Goal: Information Seeking & Learning: Find specific fact

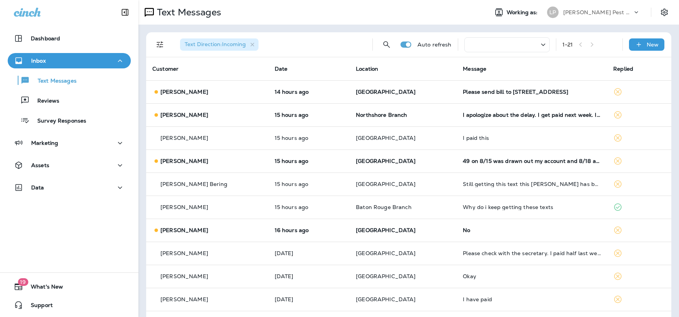
scroll to position [207, 0]
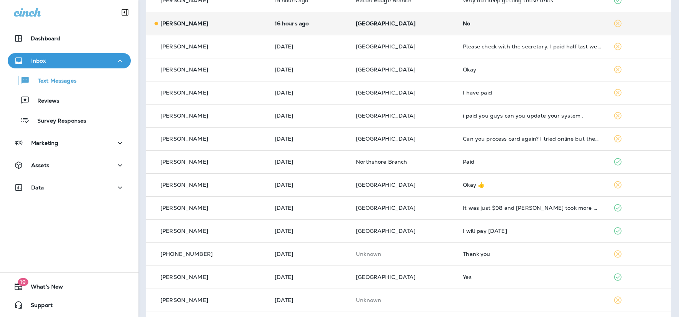
click at [268, 23] on td "16 hours ago" at bounding box center [309, 23] width 82 height 23
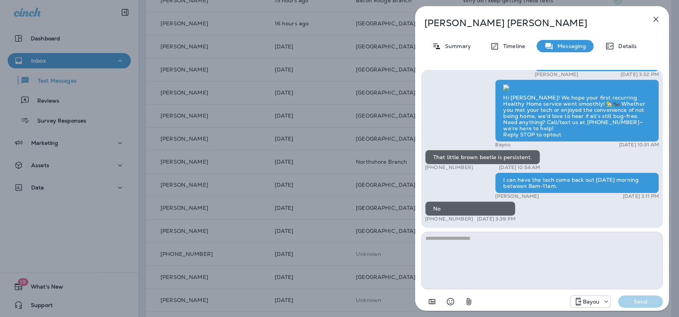
click at [654, 18] on icon "button" at bounding box center [655, 19] width 9 height 9
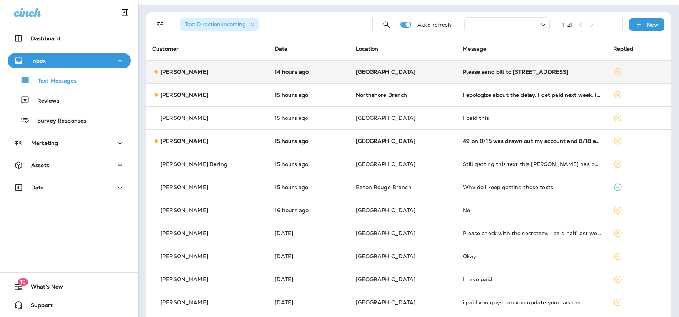
scroll to position [20, 0]
click at [221, 74] on div "[PERSON_NAME]" at bounding box center [207, 72] width 110 height 8
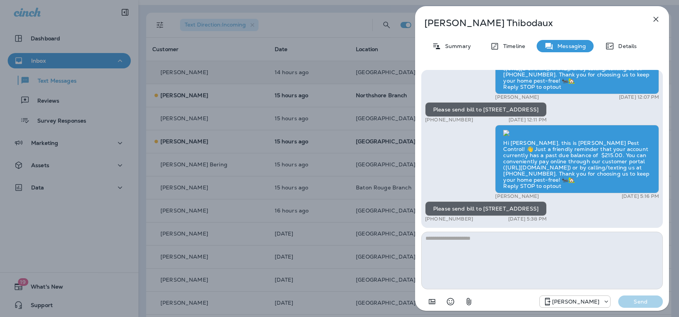
click at [506, 167] on div "Hi [PERSON_NAME], this is [PERSON_NAME] Pest Control! 👋 Just a friendly reminde…" at bounding box center [577, 159] width 164 height 68
click at [447, 243] on textarea at bounding box center [541, 261] width 241 height 58
type textarea "**********"
click at [459, 45] on p "Summary" at bounding box center [456, 46] width 30 height 6
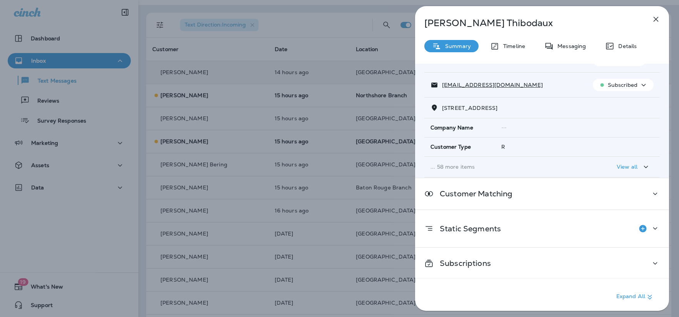
scroll to position [62, 0]
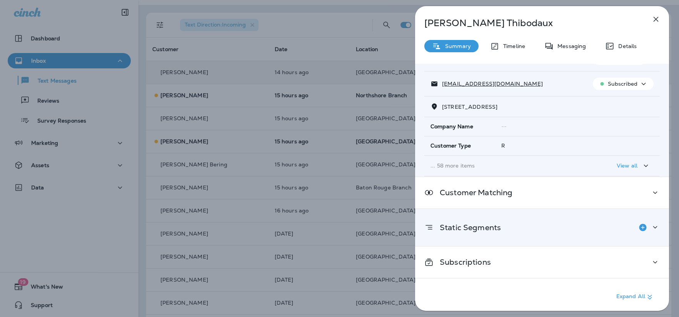
click at [517, 224] on div "Static Segments" at bounding box center [541, 227] width 235 height 15
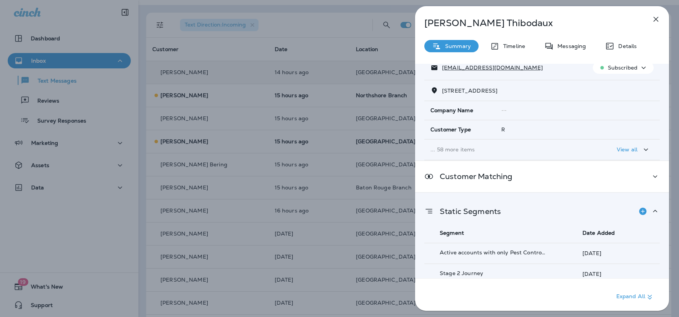
scroll to position [0, 0]
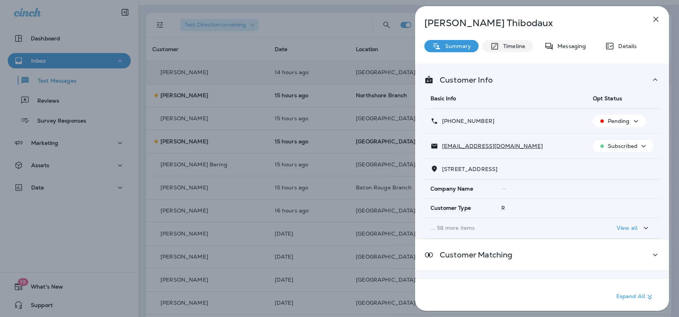
drag, startPoint x: 498, startPoint y: 43, endPoint x: 497, endPoint y: 25, distance: 17.7
click at [498, 42] on icon at bounding box center [494, 47] width 9 height 10
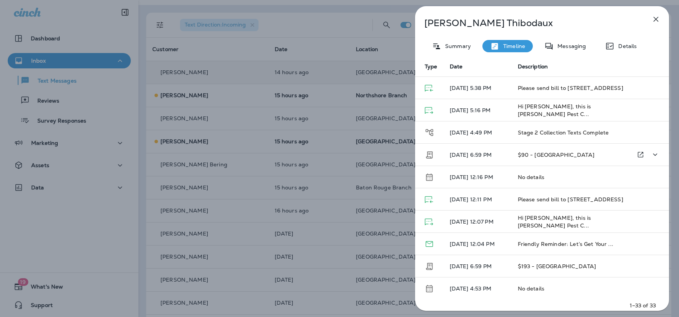
scroll to position [32, 0]
click at [530, 153] on span "$90 - [GEOGRAPHIC_DATA]" at bounding box center [555, 154] width 77 height 7
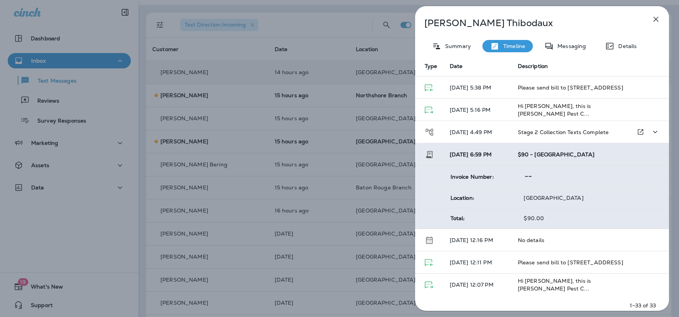
click at [511, 134] on td "[DATE] 4:49 PM" at bounding box center [477, 132] width 68 height 22
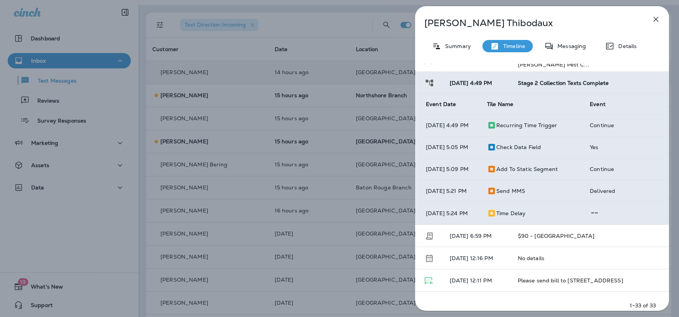
scroll to position [0, 0]
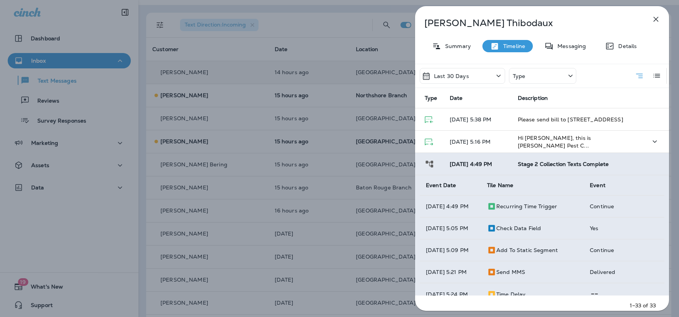
click at [520, 136] on td "Hi [PERSON_NAME], this is [PERSON_NAME] Pest C..." at bounding box center [569, 142] width 116 height 22
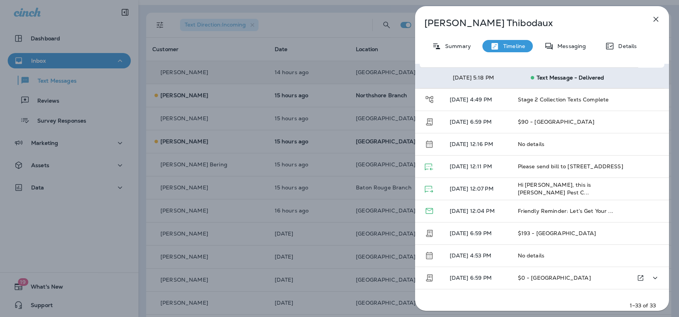
scroll to position [192, 0]
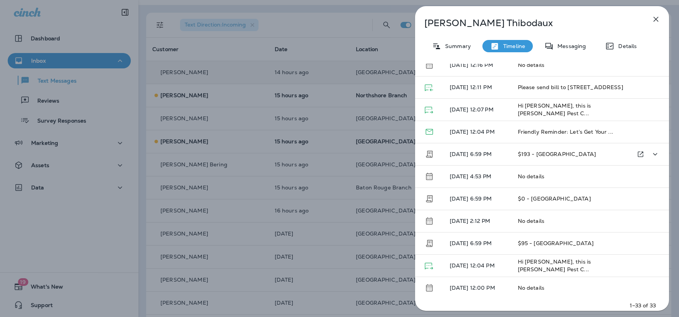
click at [496, 148] on td "[DATE] 6:59 PM" at bounding box center [477, 154] width 68 height 22
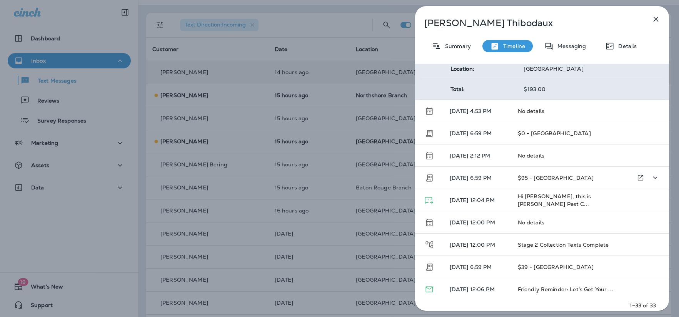
scroll to position [286, 0]
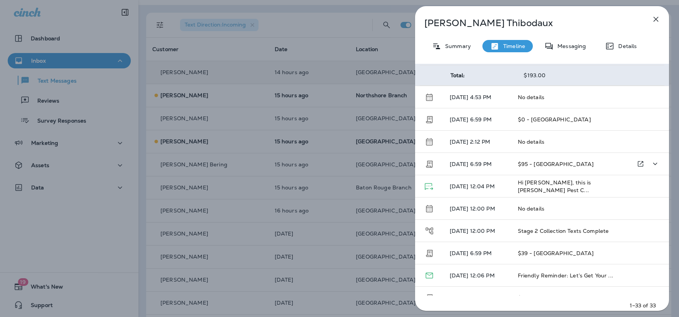
click at [518, 170] on td "$95 - [GEOGRAPHIC_DATA]" at bounding box center [569, 164] width 116 height 22
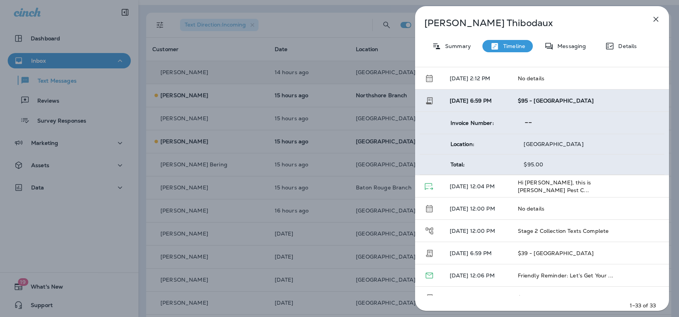
click at [525, 123] on icon at bounding box center [528, 122] width 7 height 1
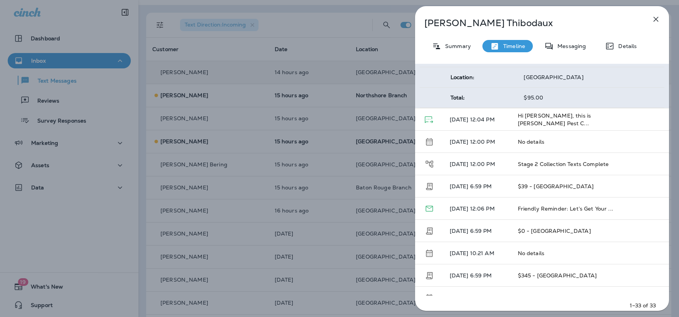
scroll to position [397, 0]
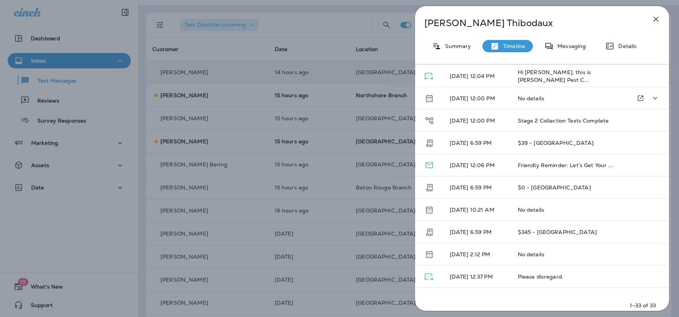
click at [504, 99] on p "[DATE] 12:00 PM" at bounding box center [477, 98] width 56 height 6
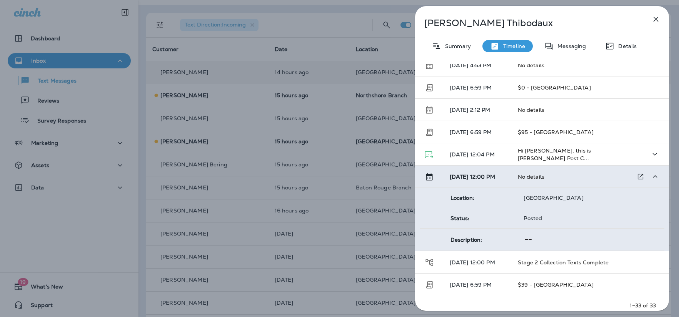
click at [499, 153] on p "[DATE] 12:04 PM" at bounding box center [477, 154] width 56 height 6
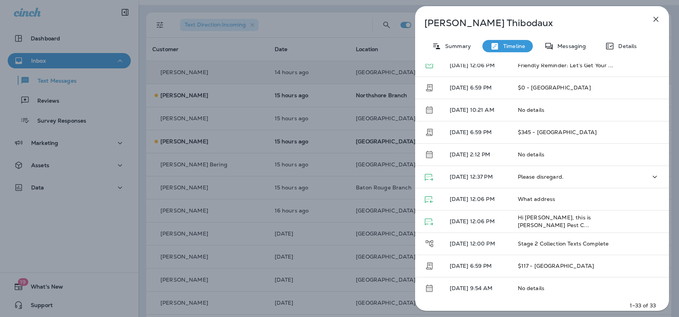
scroll to position [483, 0]
click at [498, 135] on td "[DATE] 6:59 PM" at bounding box center [477, 131] width 68 height 22
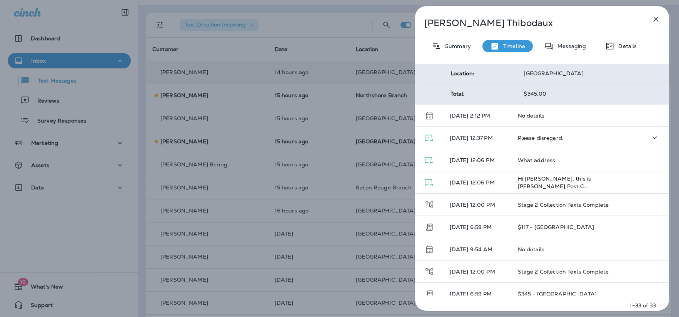
scroll to position [541, 0]
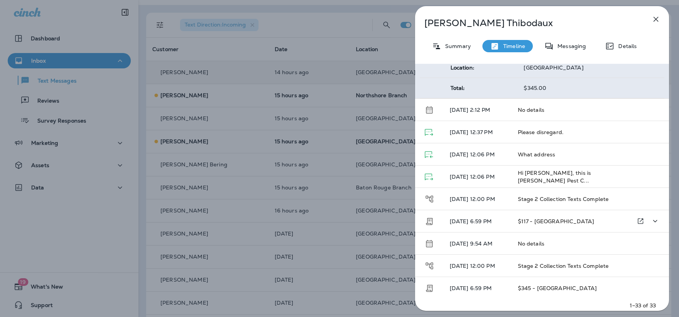
click at [509, 220] on td "[DATE] 6:59 PM" at bounding box center [477, 221] width 68 height 22
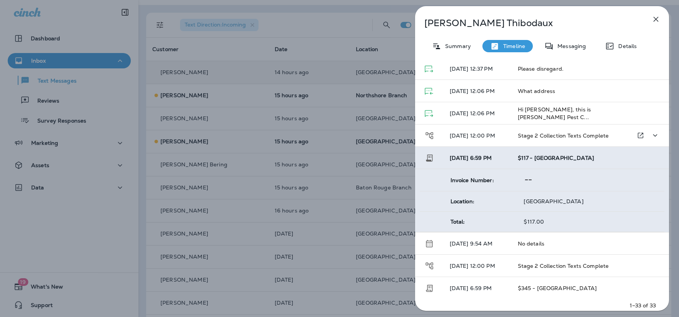
click at [515, 135] on td "Stage 2 Collection Texts Complete" at bounding box center [569, 136] width 116 height 22
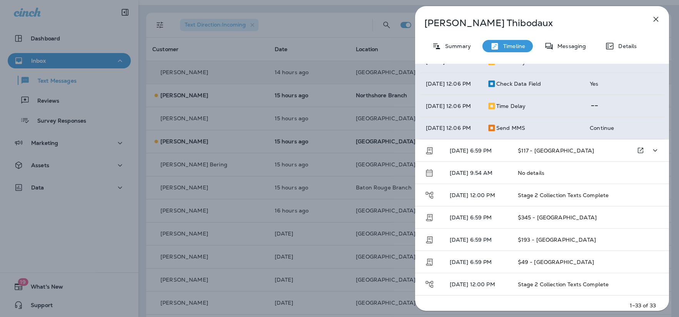
scroll to position [844, 0]
click at [505, 241] on p "[DATE] 6:59 PM" at bounding box center [477, 240] width 56 height 6
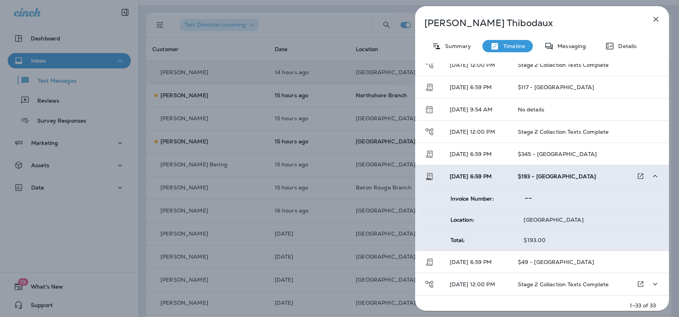
click at [511, 286] on td "[DATE] 12:00 PM" at bounding box center [477, 284] width 68 height 22
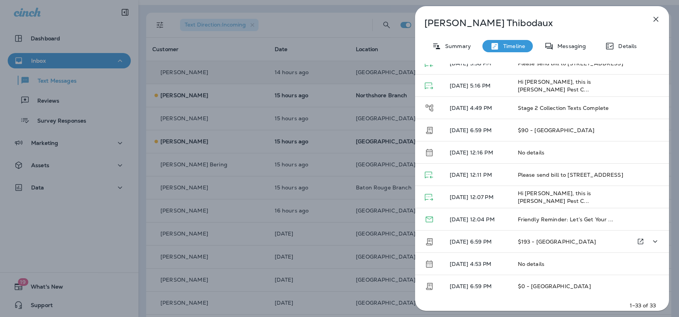
scroll to position [0, 0]
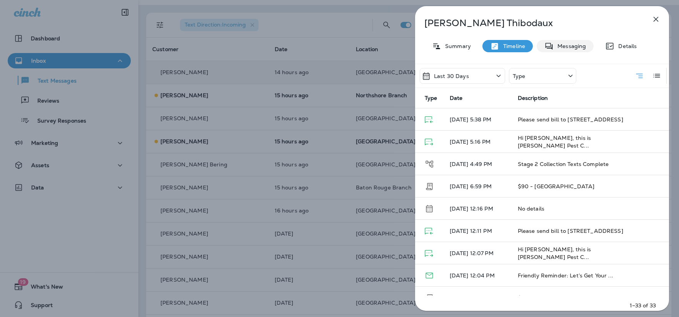
click at [569, 38] on div "[PERSON_NAME] Summary Timeline Messaging Details Last 30 Days Type Type Date De…" at bounding box center [542, 160] width 254 height 309
click at [615, 39] on div "[PERSON_NAME] Summary Timeline Messaging Details Last 30 Days Type Type Date De…" at bounding box center [542, 160] width 254 height 309
click at [615, 43] on p "Details" at bounding box center [625, 46] width 22 height 6
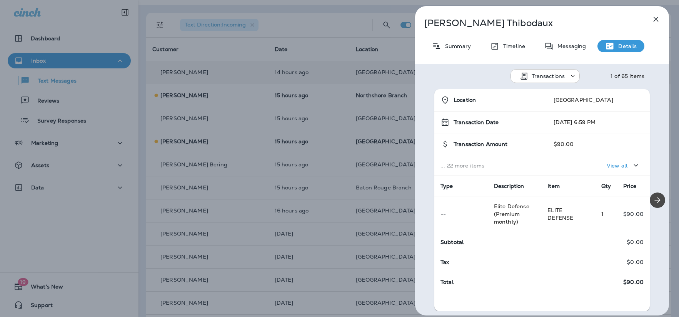
click at [458, 167] on p "... 22 more items" at bounding box center [490, 166] width 101 height 6
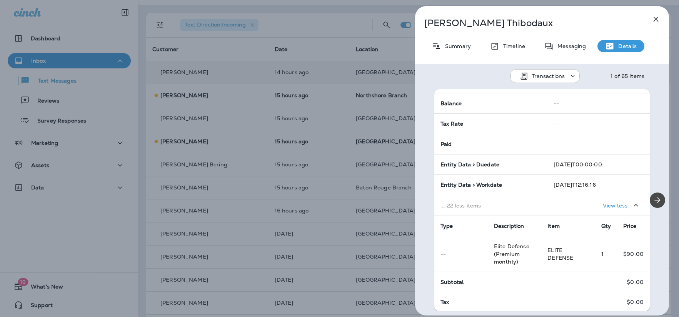
scroll to position [424, 0]
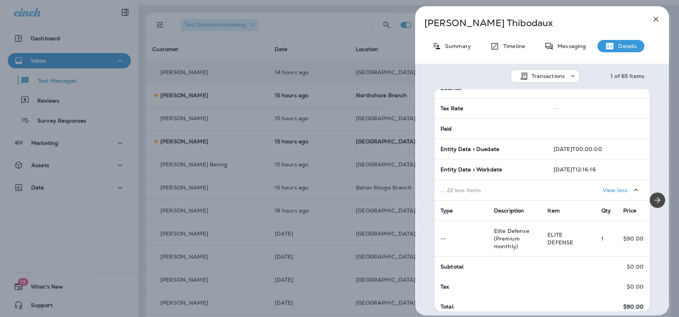
click at [465, 191] on p "... 22 less items" at bounding box center [490, 190] width 101 height 6
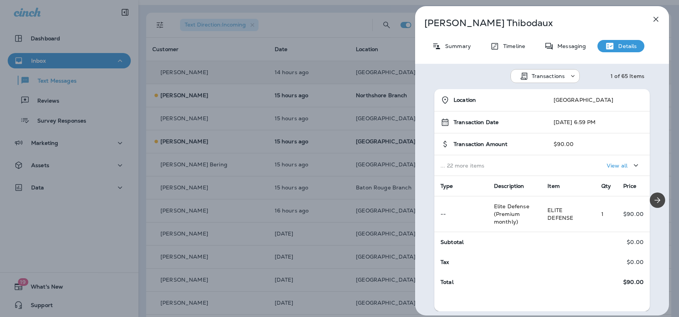
click at [606, 167] on p "View all" at bounding box center [616, 166] width 21 height 6
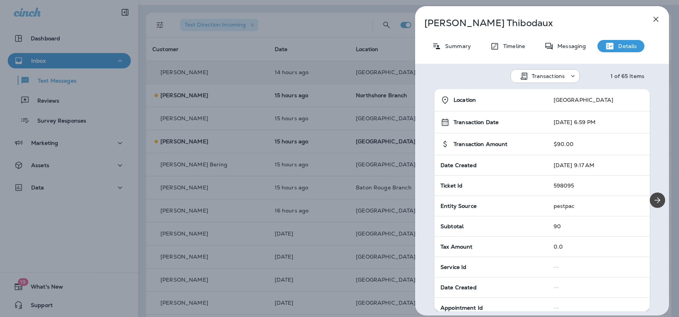
click at [563, 75] on div "Transactions" at bounding box center [549, 76] width 37 height 6
click at [535, 97] on p "Transactions" at bounding box center [542, 95] width 37 height 6
click at [542, 77] on p "Transactions" at bounding box center [547, 76] width 33 height 6
click at [616, 75] on div "1 of 65 Items" at bounding box center [627, 76] width 34 height 6
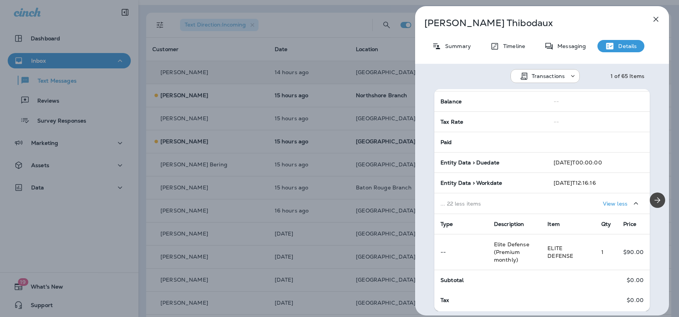
scroll to position [429, 0]
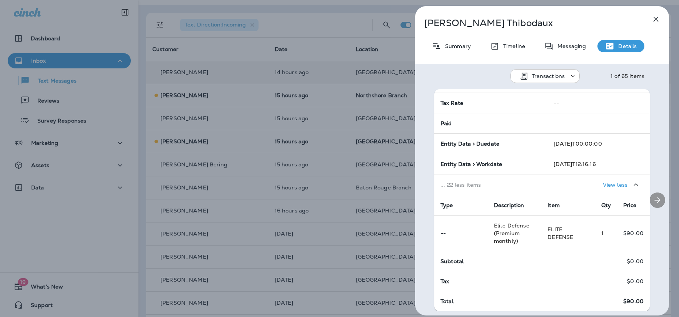
click at [655, 196] on icon "Next" at bounding box center [656, 200] width 9 height 9
click at [656, 200] on icon "Next" at bounding box center [656, 200] width 9 height 9
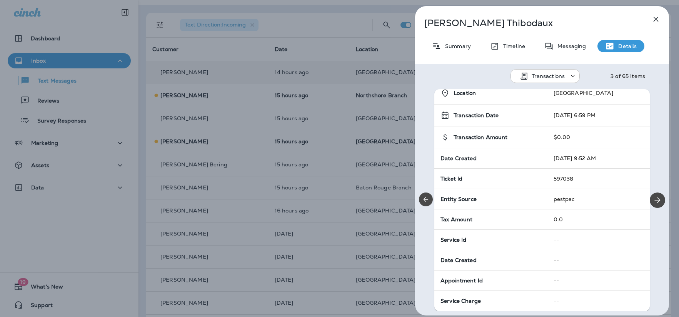
scroll to position [0, 0]
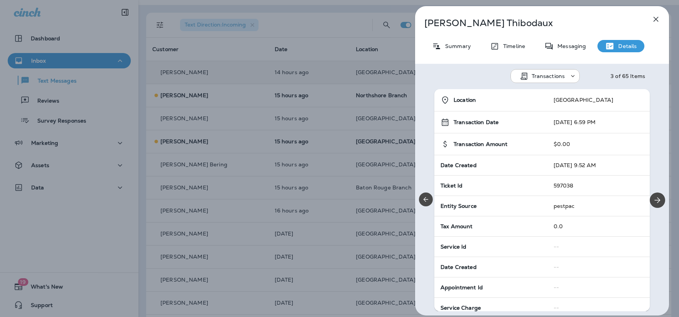
click at [572, 77] on icon at bounding box center [573, 76] width 8 height 8
click at [602, 74] on div "Transactions 3 of 65 Items" at bounding box center [542, 74] width 254 height 20
click at [656, 200] on icon "Next" at bounding box center [656, 200] width 9 height 9
click at [652, 199] on icon "Next" at bounding box center [656, 200] width 9 height 9
click at [652, 198] on icon "Next" at bounding box center [656, 200] width 9 height 9
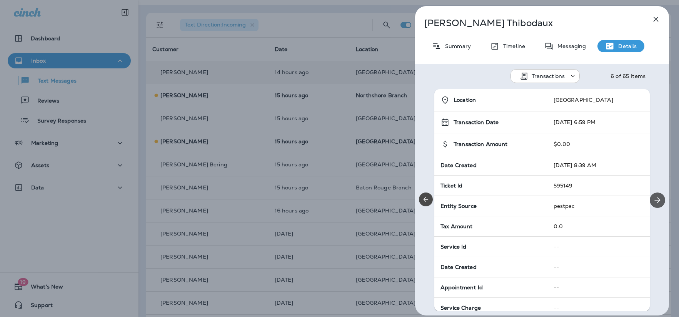
click at [652, 198] on icon "Next" at bounding box center [656, 200] width 9 height 9
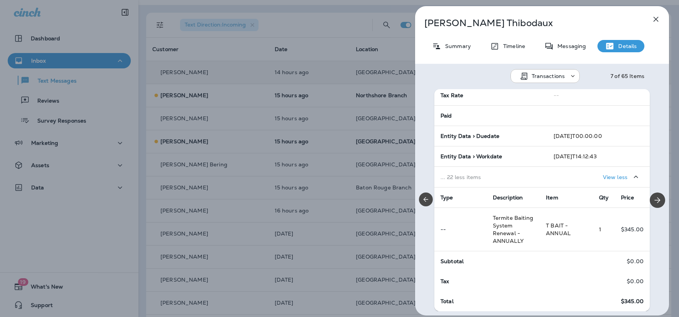
scroll to position [444, 0]
click at [652, 203] on icon "Next" at bounding box center [656, 200] width 9 height 9
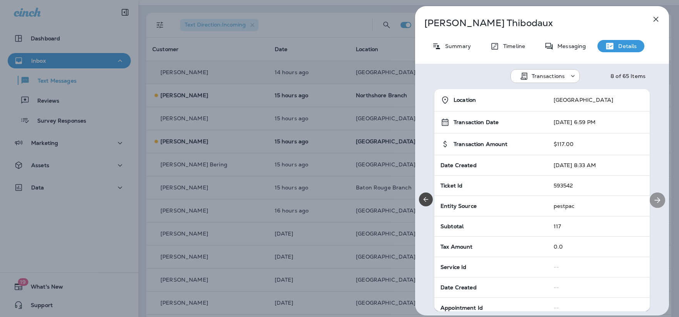
click at [652, 203] on icon "Next" at bounding box center [656, 200] width 9 height 9
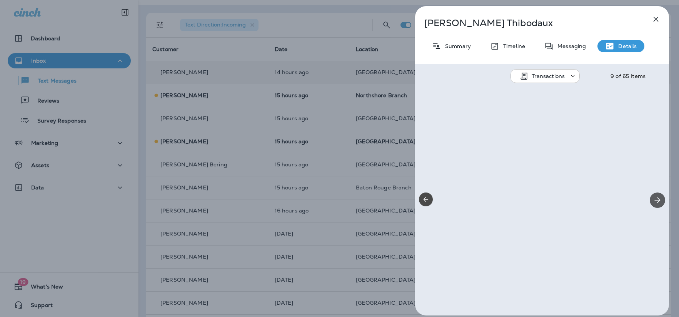
click at [652, 203] on icon "Next" at bounding box center [656, 200] width 9 height 9
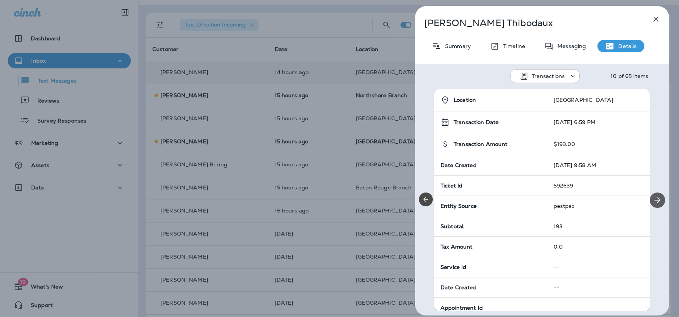
click at [652, 203] on icon "Next" at bounding box center [656, 200] width 9 height 9
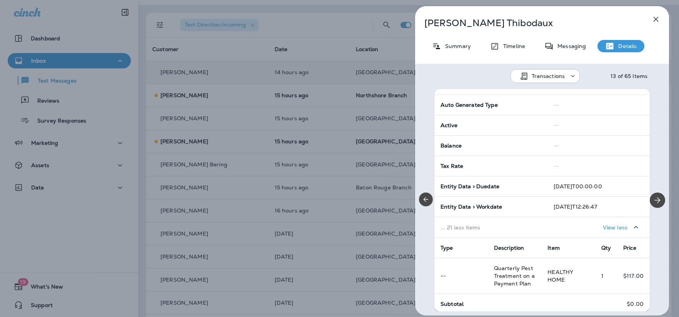
scroll to position [416, 0]
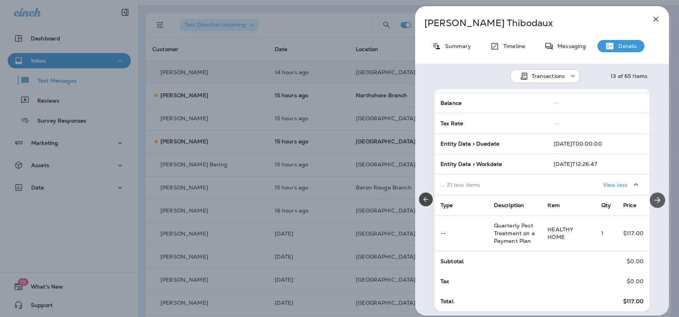
click at [653, 200] on icon "Next" at bounding box center [656, 200] width 9 height 9
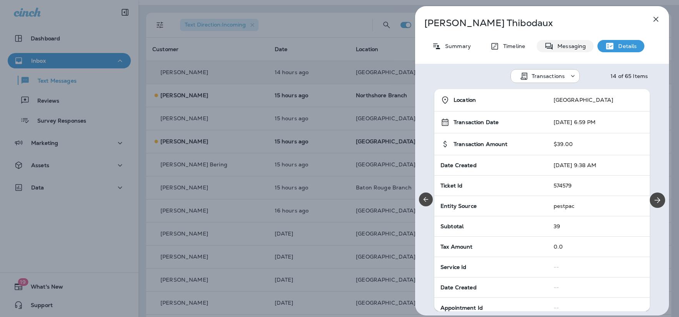
click at [570, 43] on p "Messaging" at bounding box center [569, 46] width 32 height 6
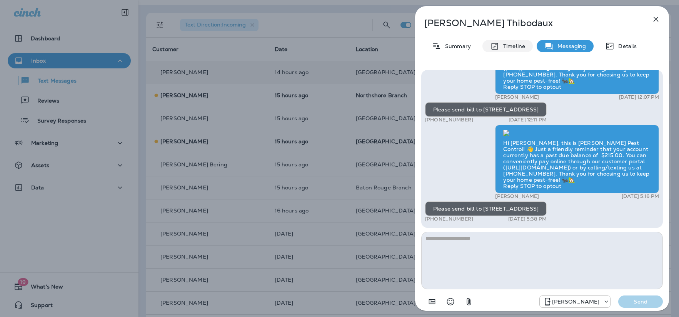
drag, startPoint x: 512, startPoint y: 45, endPoint x: 508, endPoint y: 47, distance: 4.5
click at [512, 45] on p "Timeline" at bounding box center [512, 46] width 26 height 6
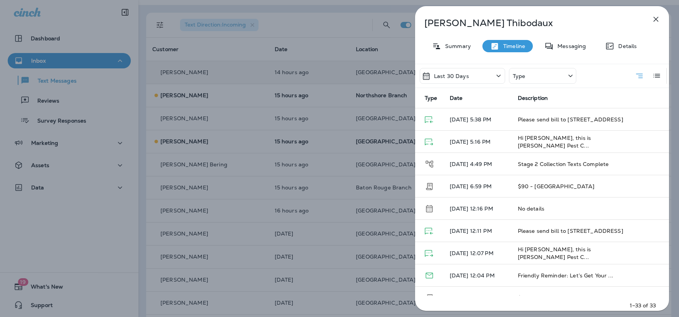
click at [539, 75] on div "Type" at bounding box center [542, 76] width 67 height 16
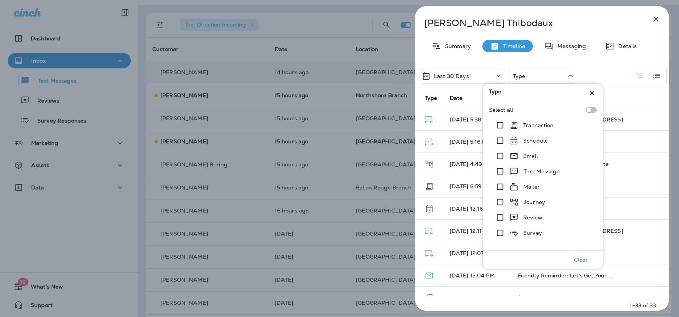
click at [452, 48] on p "Summary" at bounding box center [456, 46] width 30 height 6
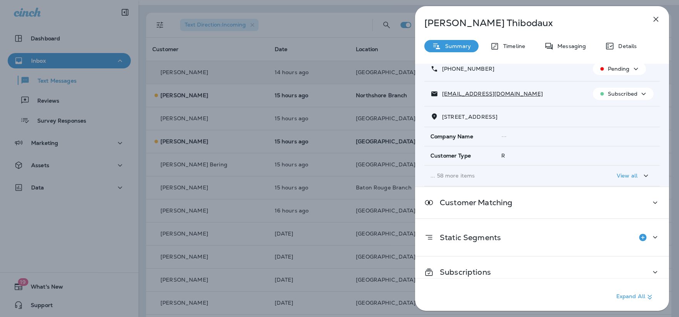
scroll to position [62, 0]
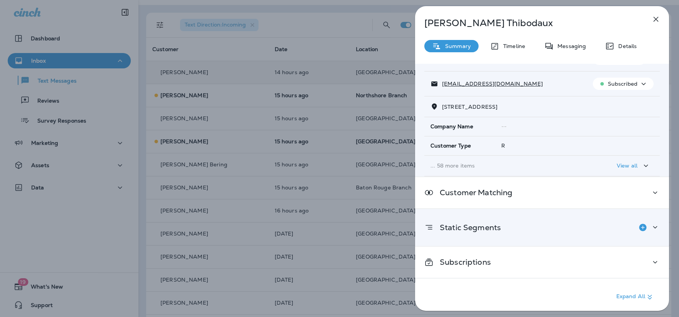
click at [478, 228] on p "Static Segments" at bounding box center [466, 228] width 67 height 6
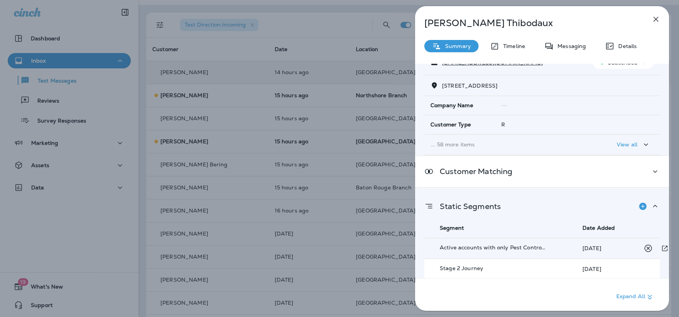
scroll to position [117, 0]
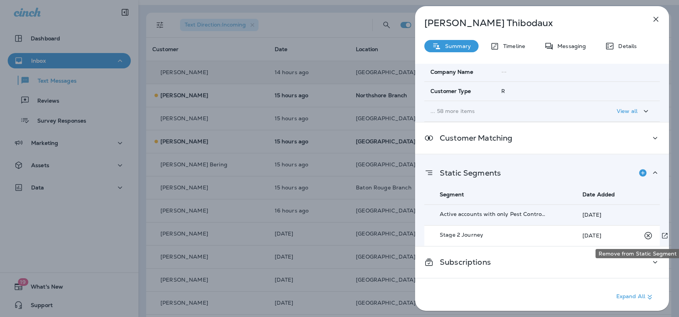
click at [650, 235] on icon "Remove from Static Segment" at bounding box center [648, 236] width 10 height 10
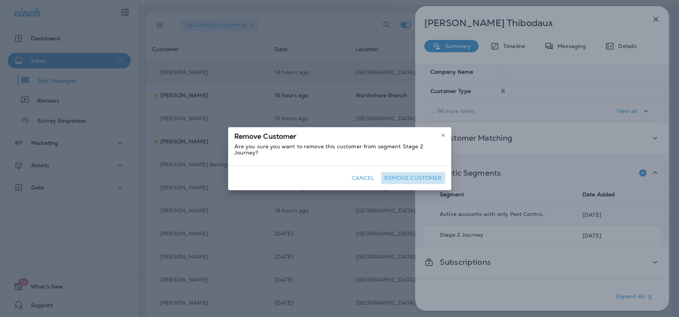
click at [413, 175] on button "Remove Customer" at bounding box center [412, 178] width 63 height 12
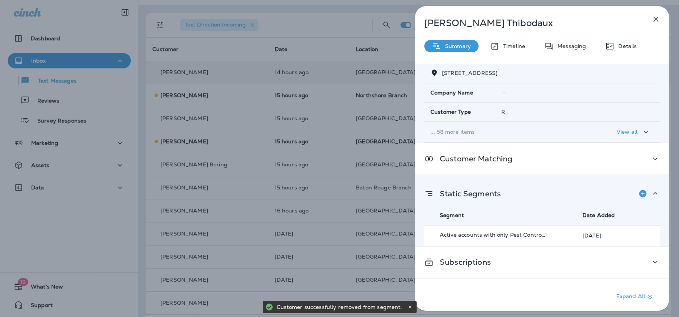
scroll to position [100, 0]
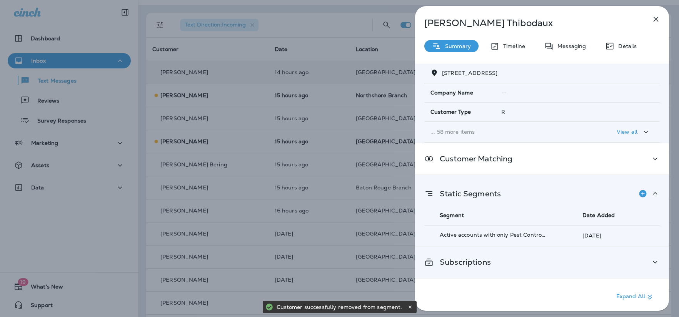
click at [489, 260] on p "Subscriptions" at bounding box center [461, 262] width 57 height 6
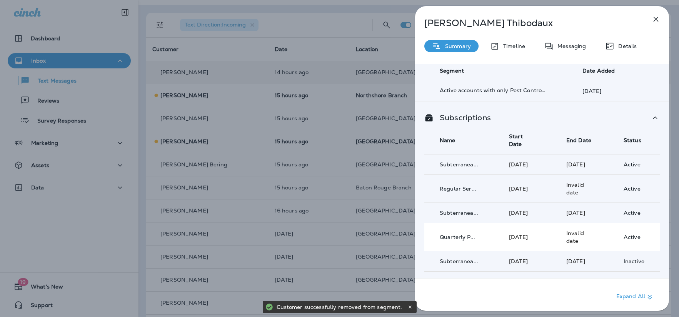
scroll to position [276, 0]
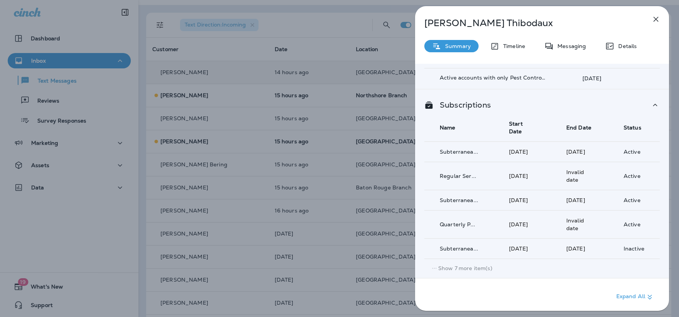
click at [456, 270] on p "Show 7 more item(s)" at bounding box center [465, 268] width 54 height 6
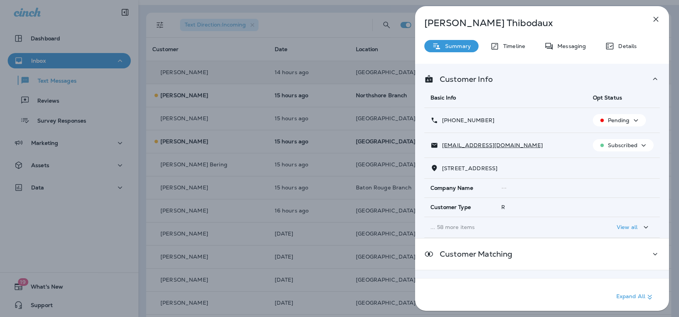
scroll to position [0, 0]
click at [659, 20] on icon "button" at bounding box center [655, 19] width 9 height 9
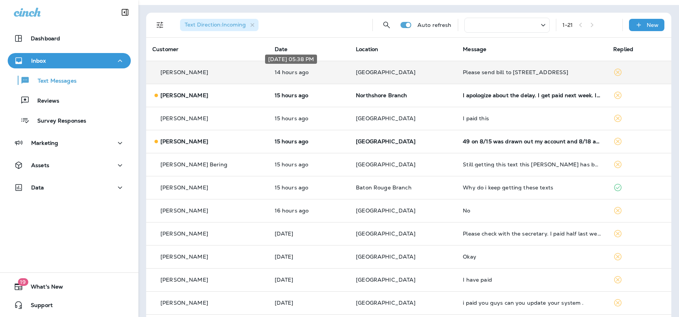
click at [275, 71] on p "14 hours ago" at bounding box center [309, 72] width 69 height 6
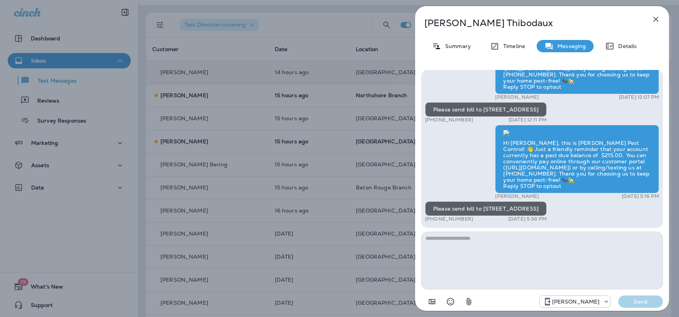
click at [469, 251] on textarea at bounding box center [541, 261] width 241 height 58
type textarea "**********"
click at [636, 297] on button "Send" at bounding box center [640, 302] width 45 height 12
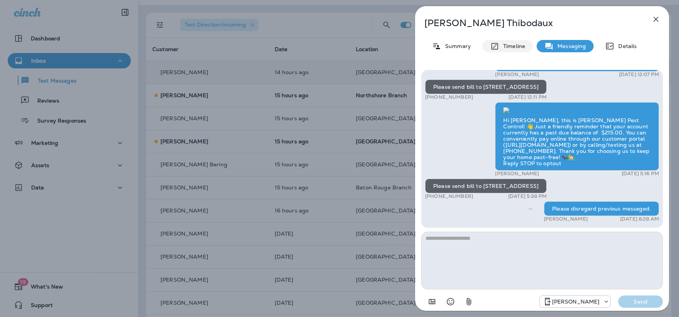
click at [507, 46] on p "Timeline" at bounding box center [512, 46] width 26 height 6
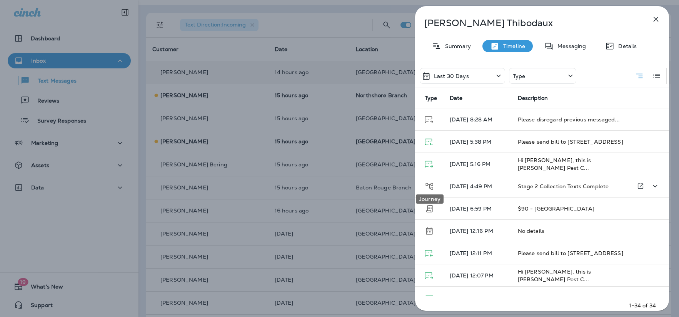
click at [427, 185] on icon "Journey" at bounding box center [429, 186] width 8 height 7
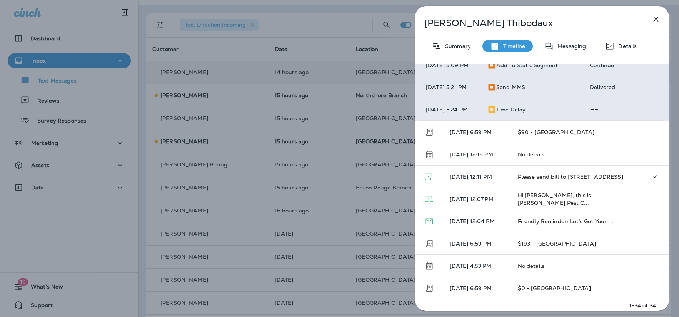
scroll to position [230, 0]
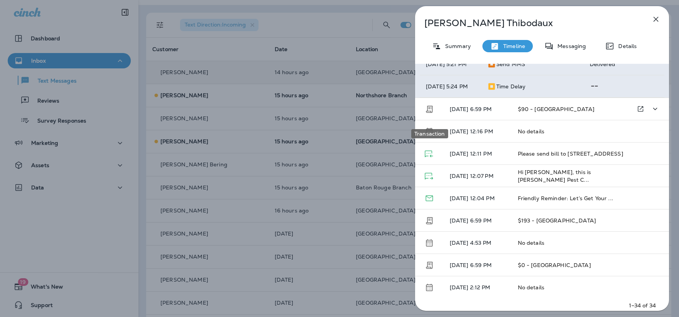
click at [428, 114] on icon "Transaction" at bounding box center [428, 109] width 9 height 9
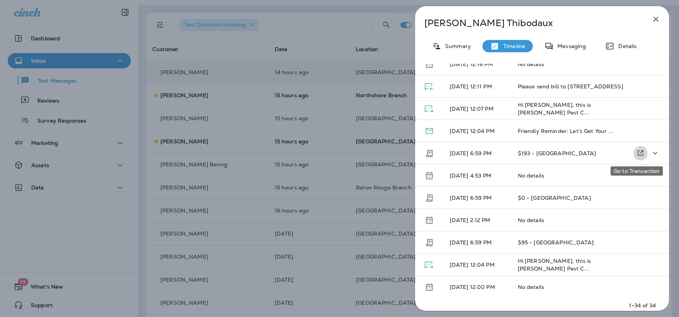
click at [637, 150] on icon "Go to Transaction" at bounding box center [640, 153] width 8 height 8
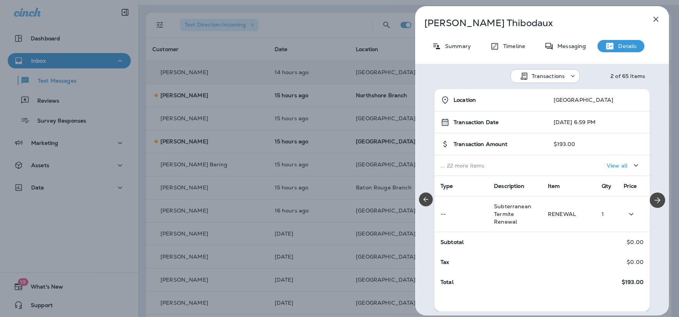
click at [511, 218] on span "Subterranean Termite Renewal" at bounding box center [512, 214] width 37 height 22
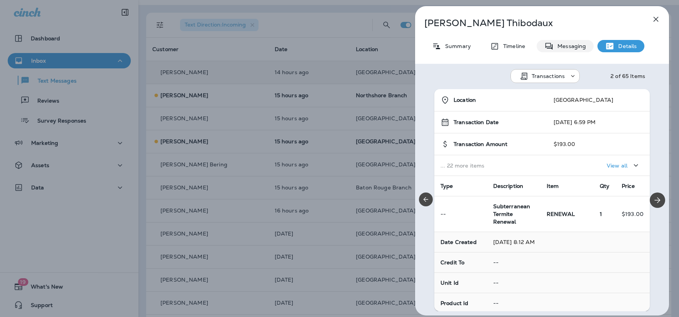
click at [546, 47] on icon at bounding box center [548, 47] width 9 height 10
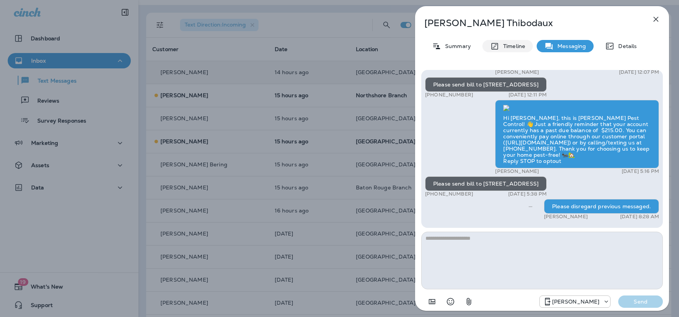
click at [505, 44] on p "Timeline" at bounding box center [512, 46] width 26 height 6
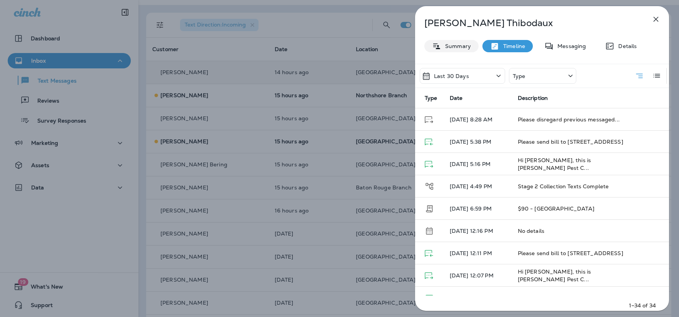
click at [449, 47] on p "Summary" at bounding box center [456, 46] width 30 height 6
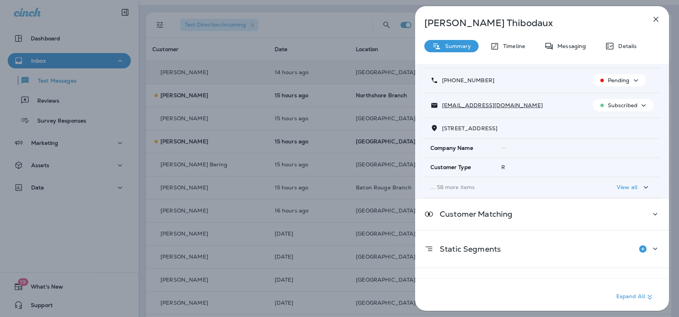
scroll to position [62, 0]
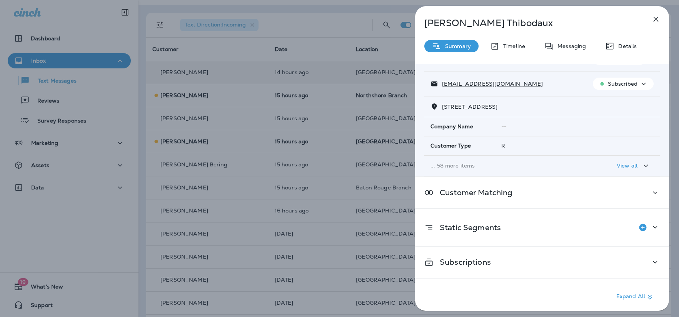
click at [468, 163] on p "... 58 more items" at bounding box center [505, 166] width 150 height 6
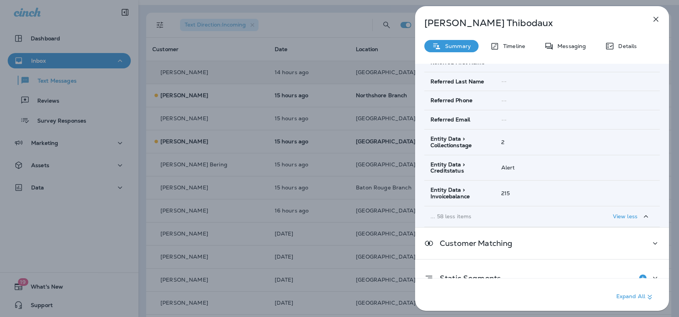
scroll to position [1308, 0]
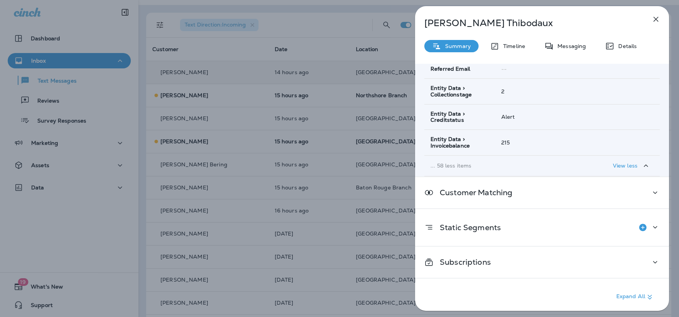
click at [461, 114] on span "Entity Data > Creditstatus" at bounding box center [459, 117] width 58 height 13
click at [463, 113] on span "Entity Data > Creditstatus" at bounding box center [459, 117] width 58 height 13
click at [442, 165] on p "... 58 less items" at bounding box center [505, 166] width 150 height 6
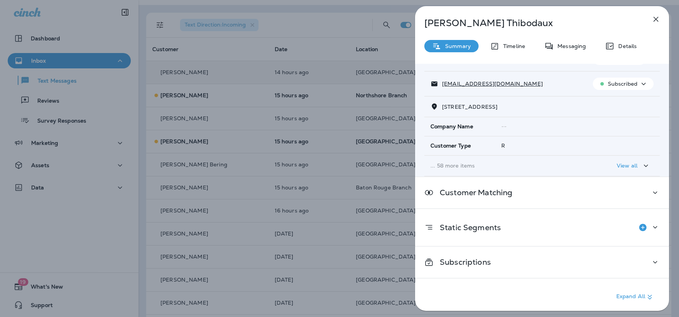
click at [443, 165] on p "... 58 more items" at bounding box center [505, 166] width 150 height 6
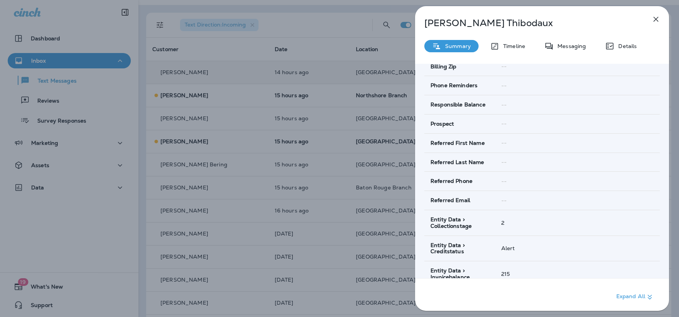
scroll to position [1308, 0]
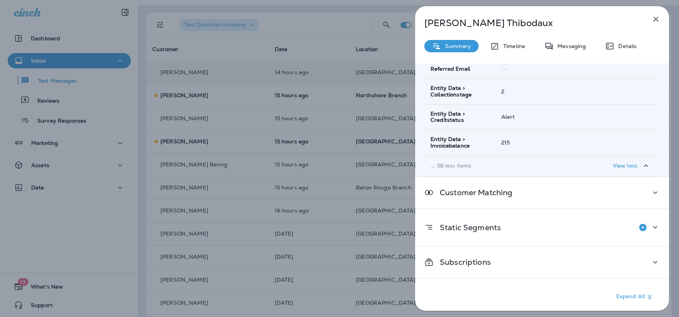
click at [455, 140] on span "Entity Data > Invoicebalance" at bounding box center [459, 142] width 58 height 13
click at [460, 138] on span "Entity Data > Invoicebalance" at bounding box center [459, 142] width 58 height 13
click at [462, 138] on span "Entity Data > Invoicebalance" at bounding box center [459, 142] width 58 height 13
click at [464, 139] on span "Entity Data > Invoicebalance" at bounding box center [459, 142] width 58 height 13
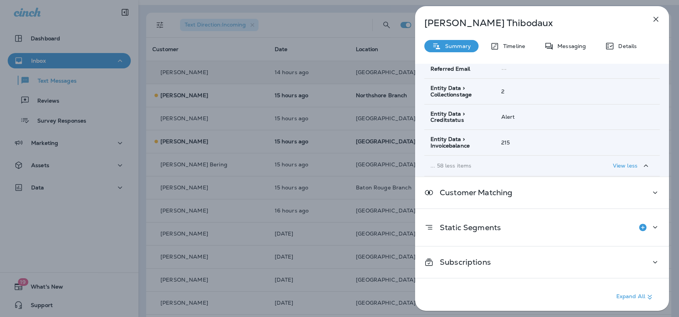
click at [507, 140] on span "215" at bounding box center [505, 142] width 8 height 7
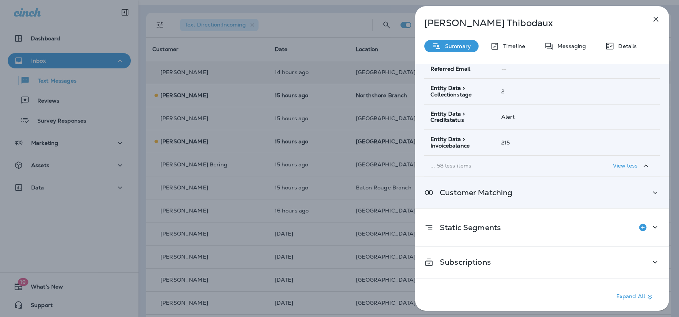
click at [539, 194] on div "Customer Matching" at bounding box center [541, 193] width 235 height 10
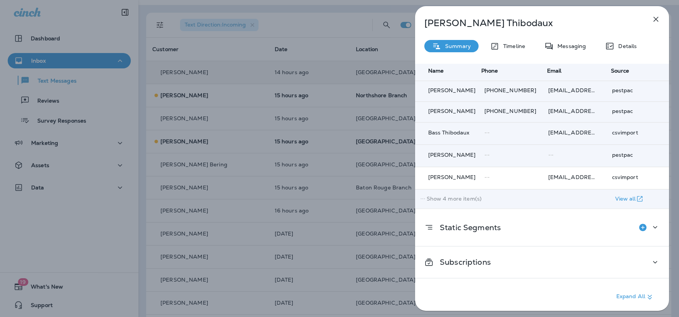
scroll to position [1453, 0]
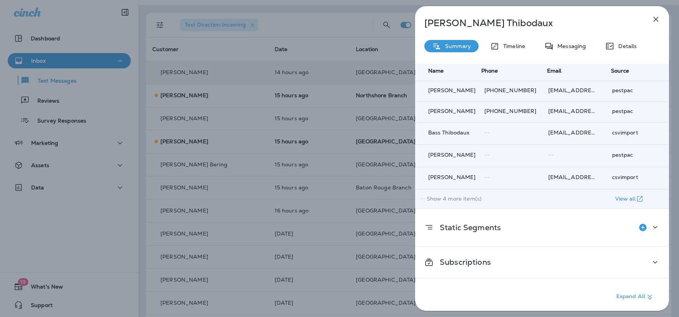
click at [467, 196] on p "Show 4 more item(s)" at bounding box center [453, 199] width 55 height 6
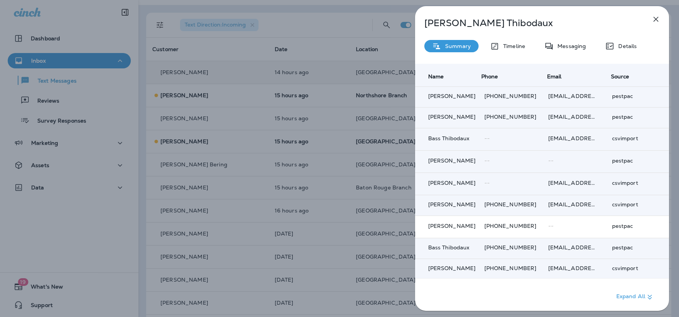
scroll to position [1442, 0]
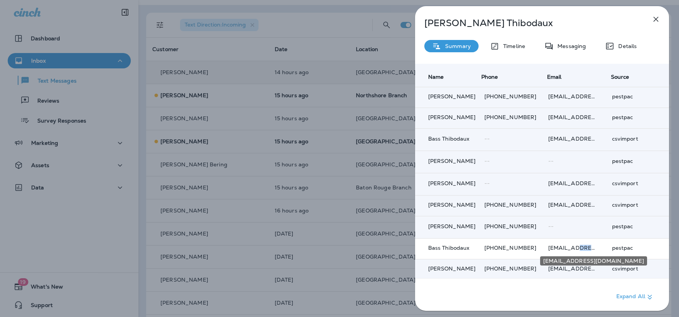
copy p "yahoo"
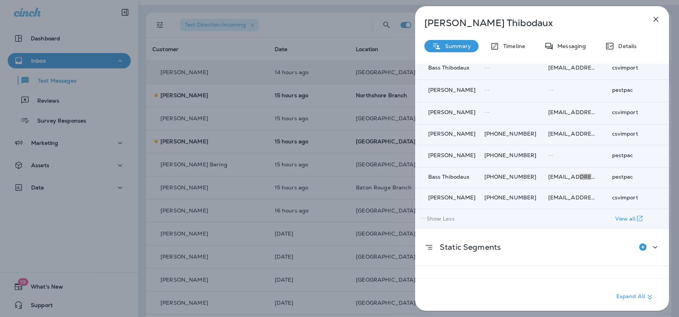
scroll to position [1508, 0]
